Goal: Navigation & Orientation: Find specific page/section

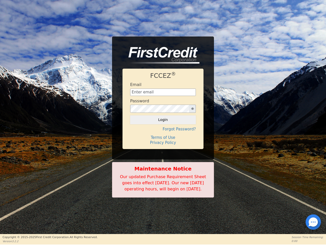
click at [163, 122] on div "FCCEZ ® Email Password Login Forgot Password? Terms of Use Privacy Policy" at bounding box center [163, 109] width 81 height 80
click at [192, 107] on icon "button" at bounding box center [192, 108] width 3 height 2
click at [163, 116] on button "Login" at bounding box center [163, 119] width 66 height 9
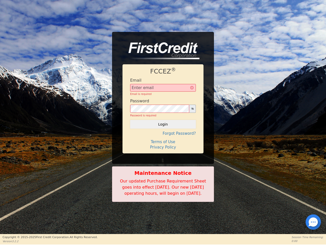
click at [163, 126] on div "FCCEZ ® Email Email is required Password Password is required Login Forgot Pass…" at bounding box center [163, 108] width 81 height 89
click at [163, 134] on div "FCCEZ ® Email Email is required Password Password is required Login Forgot Pass…" at bounding box center [163, 108] width 81 height 89
click at [163, 139] on h4 "Terms of Use" at bounding box center [163, 141] width 66 height 5
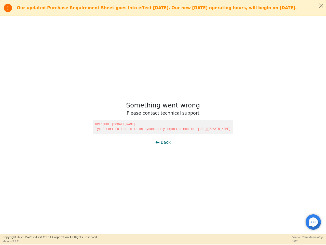
click at [313, 222] on div at bounding box center [313, 221] width 1 height 1
